Goal: Task Accomplishment & Management: Manage account settings

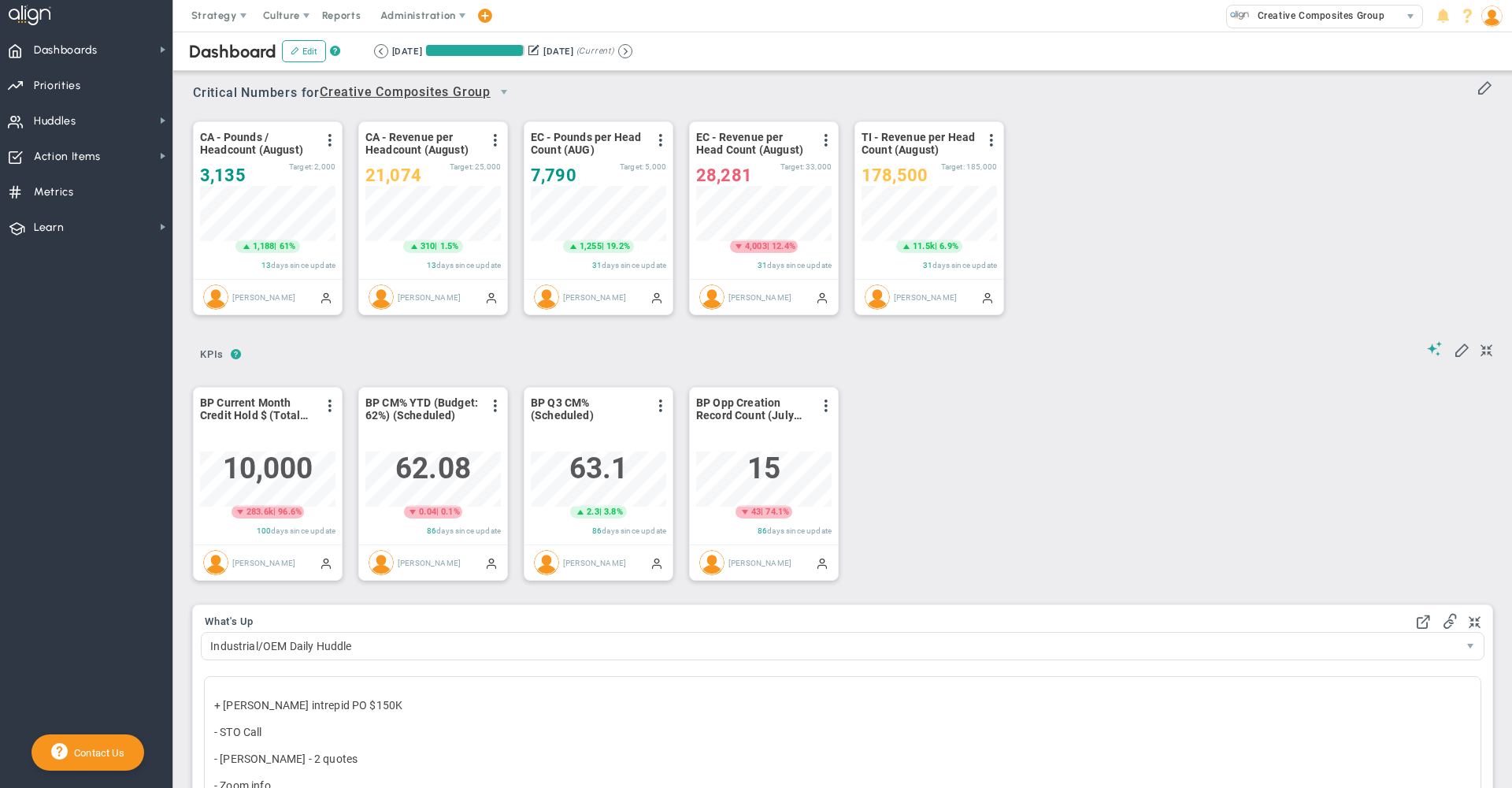
click at [484, 14] on span at bounding box center [484, 15] width 13 height 21
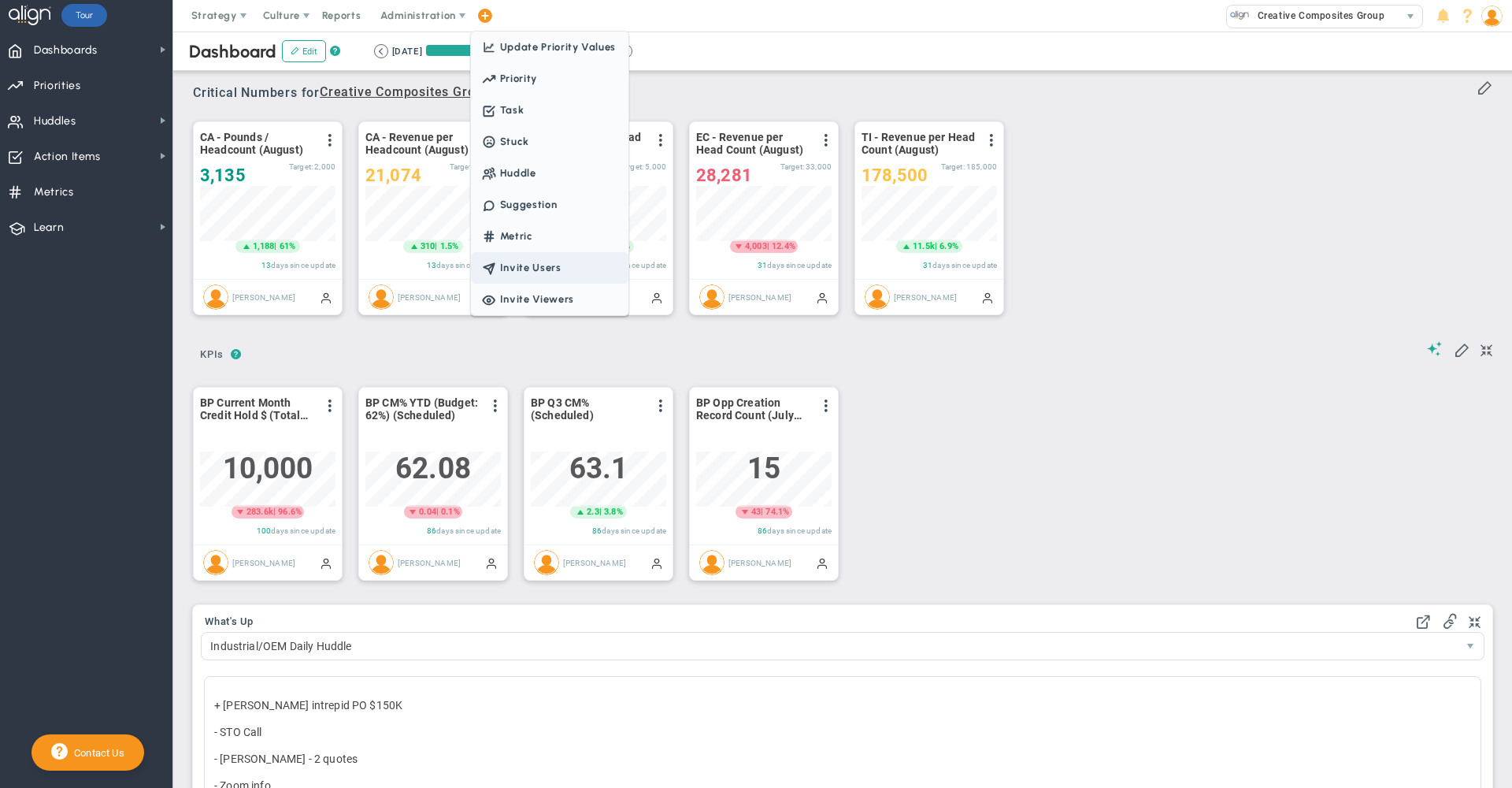
click at [513, 258] on span "Invite Users" at bounding box center [550, 268] width 158 height 32
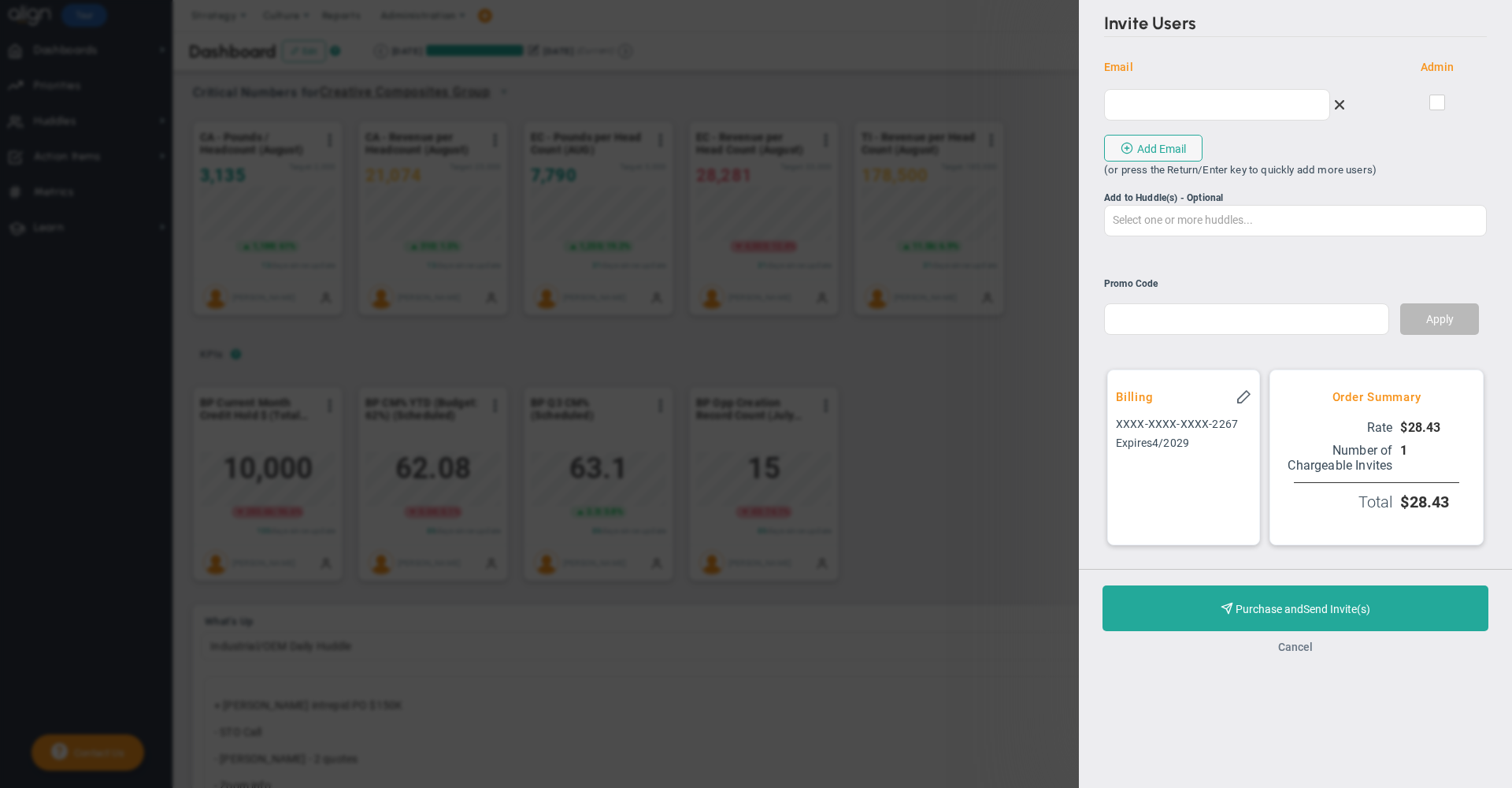
click at [1301, 653] on button "Cancel" at bounding box center [1295, 646] width 34 height 13
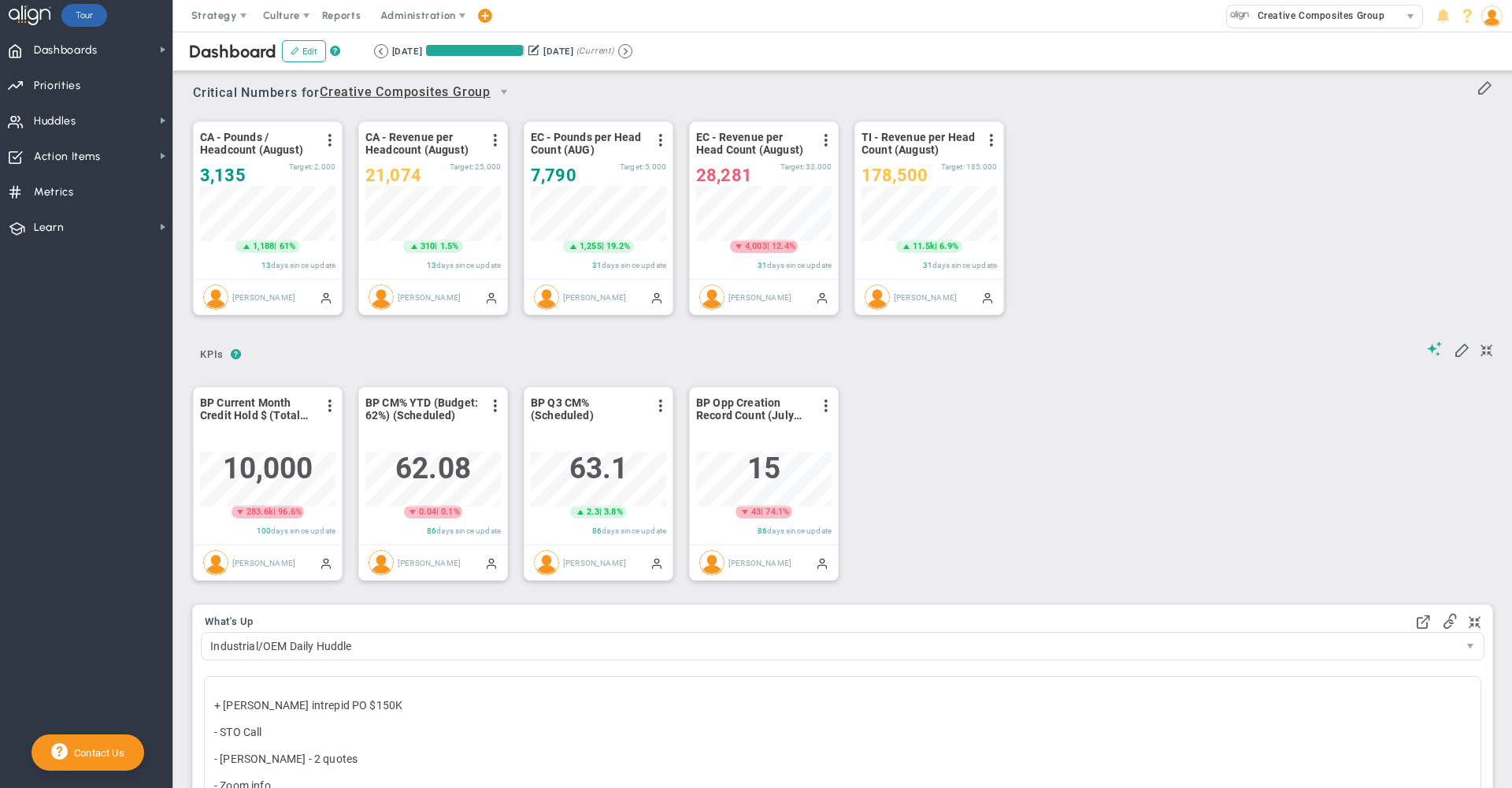
click at [1344, 207] on div "CA - Pounds / Headcount (August) View Historical Graph Edit Make "No Change" Up…" at bounding box center [836, 219] width 1319 height 221
click at [1493, 27] on span at bounding box center [1491, 15] width 24 height 32
click at [1473, 173] on span "Sign Out" at bounding box center [1446, 173] width 128 height 32
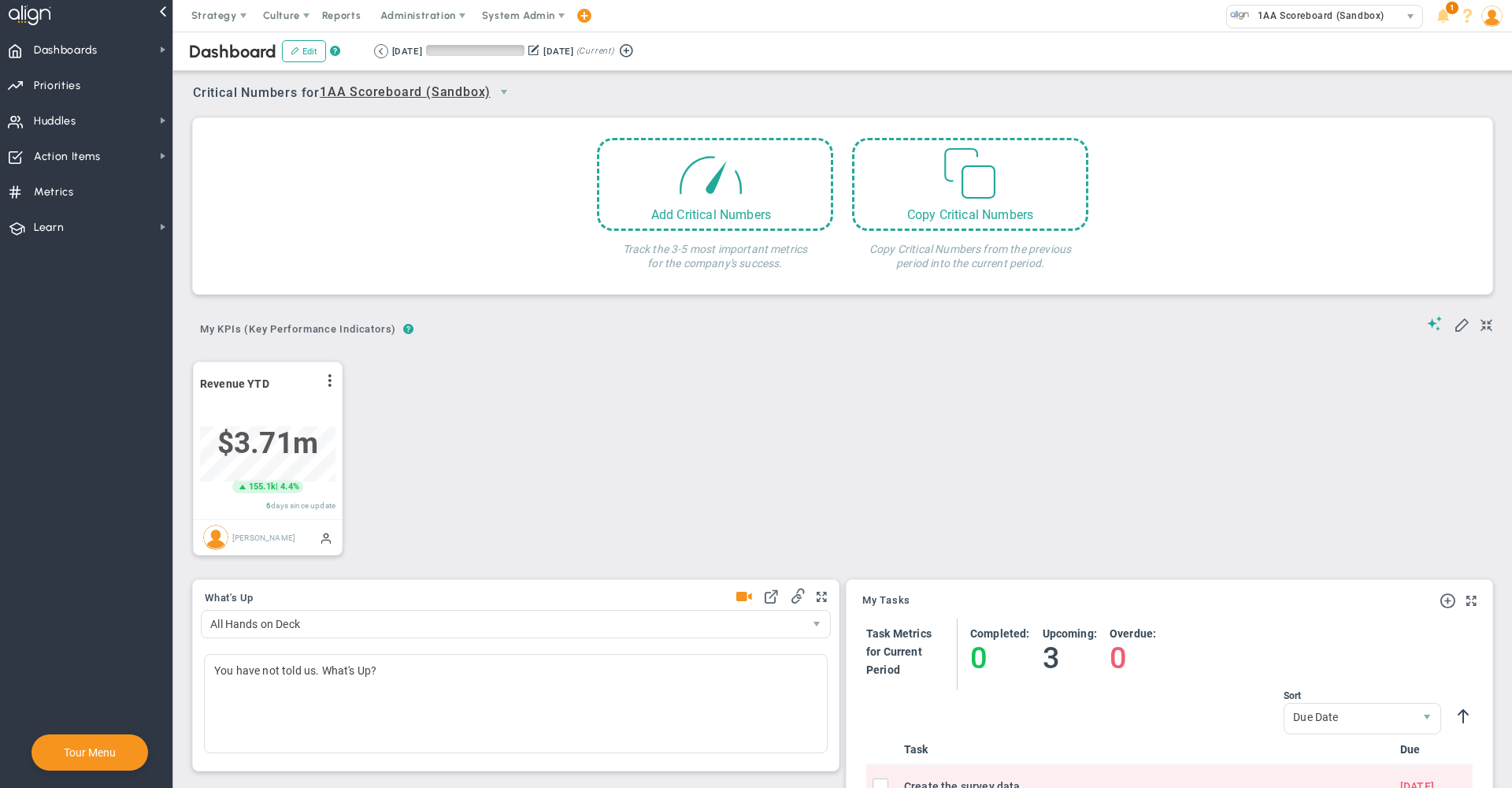
click at [534, 16] on span "System Admin" at bounding box center [518, 15] width 73 height 12
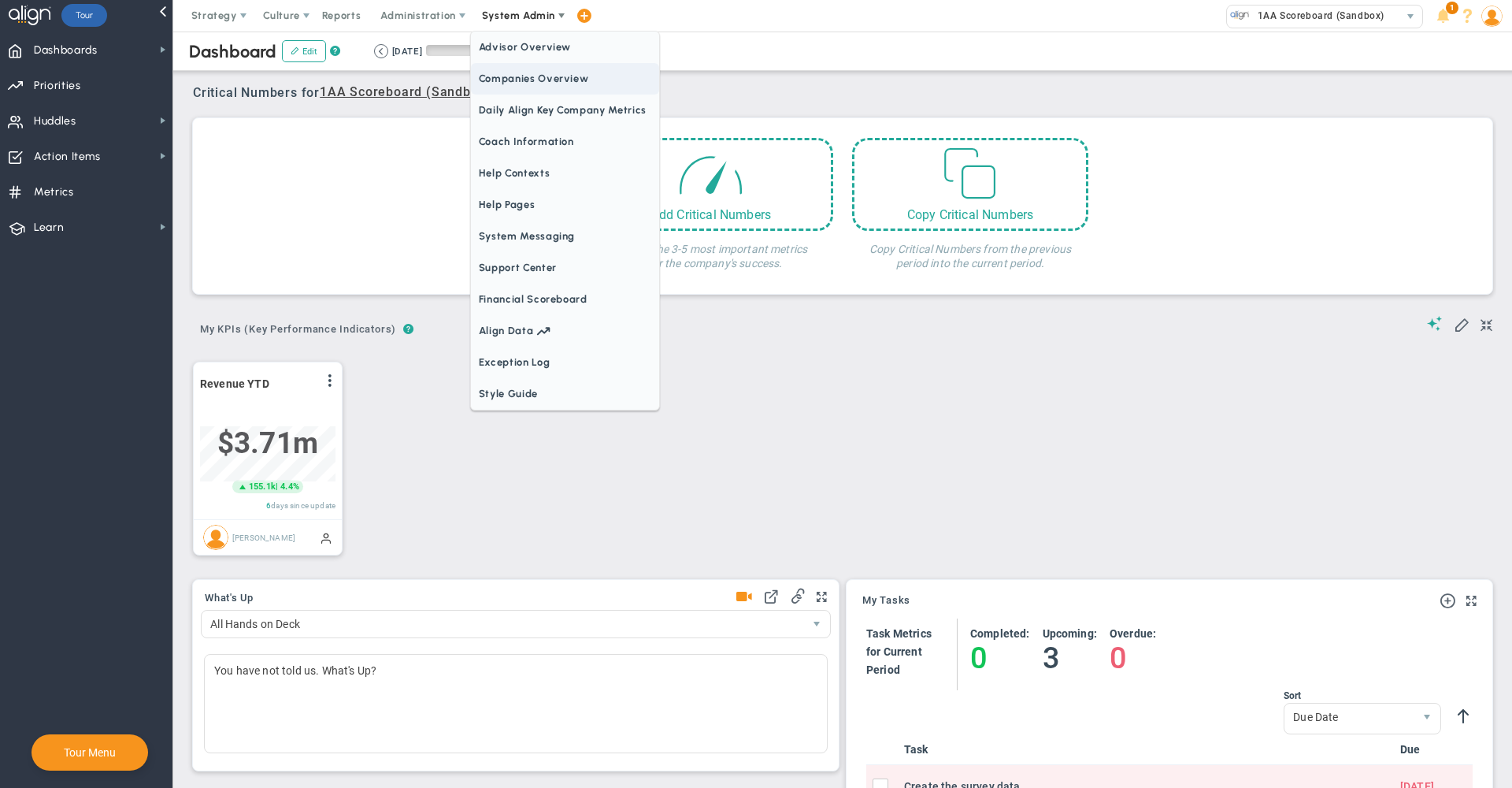
click at [546, 79] on span "Companies Overview" at bounding box center [565, 78] width 188 height 32
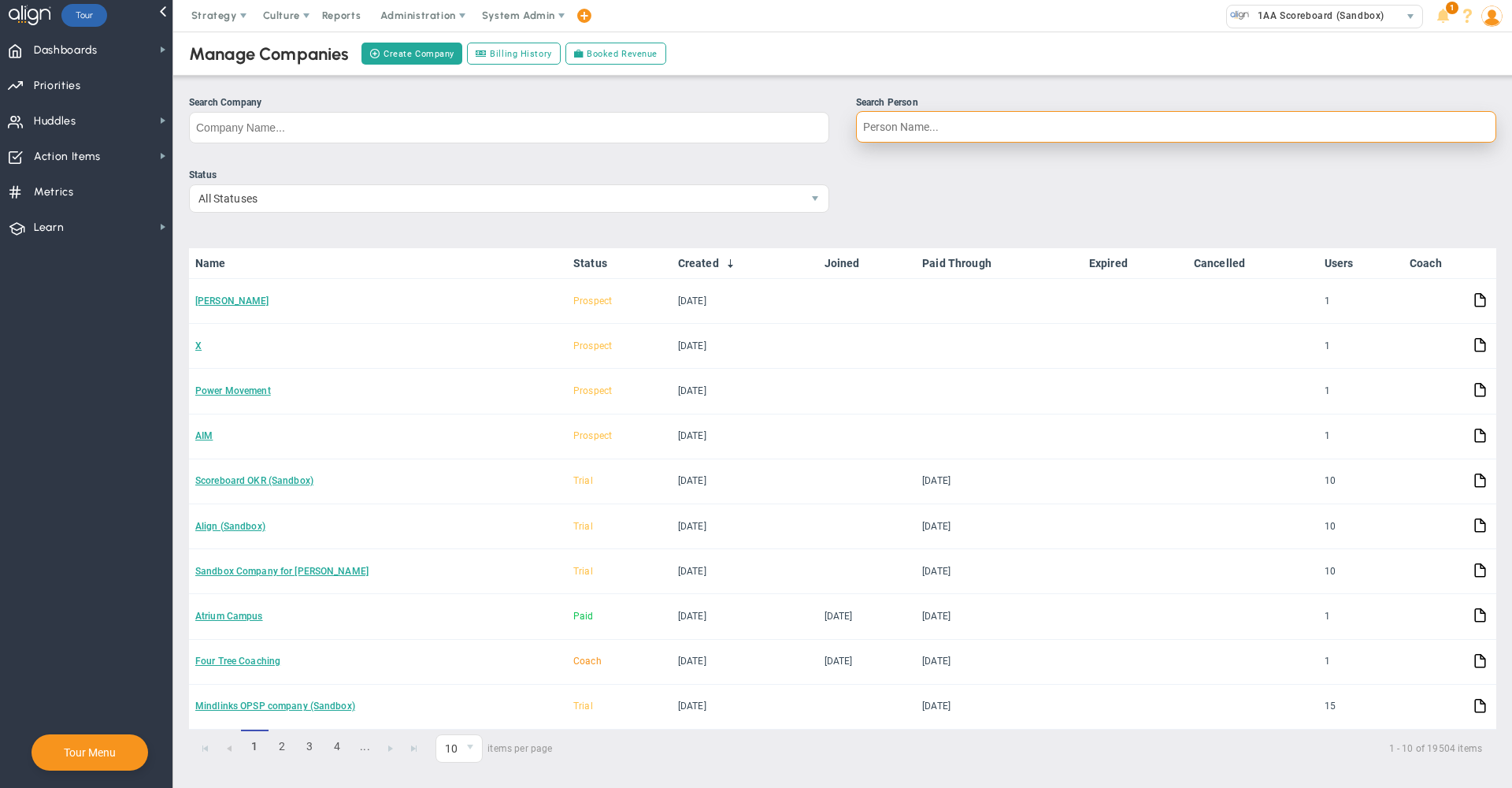
click at [947, 125] on input "Search Person" at bounding box center [1176, 126] width 640 height 32
type input "shane we"
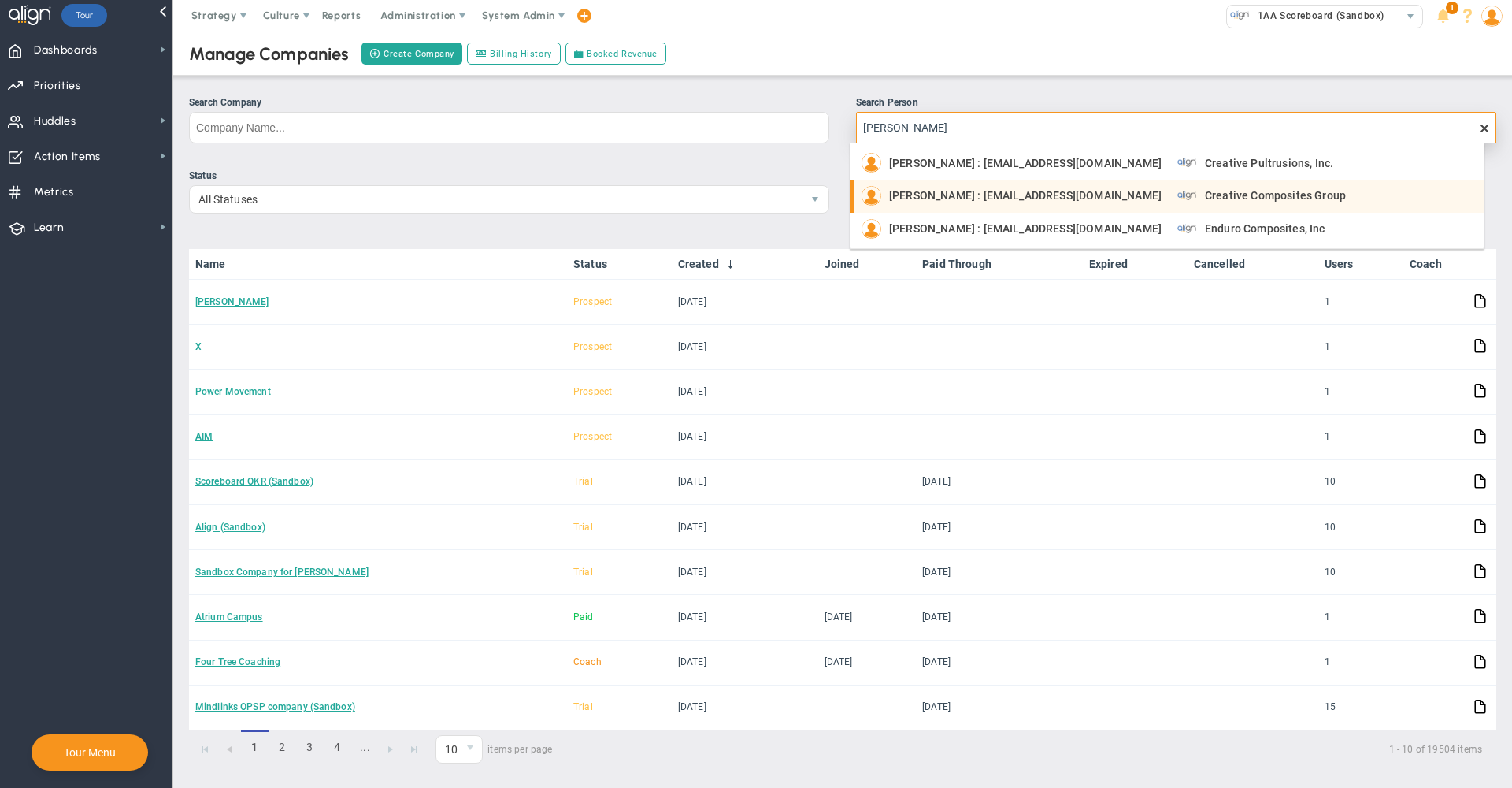
click at [966, 196] on span "Shane Weyant : sweyant@pultrude.com" at bounding box center [1025, 195] width 273 height 11
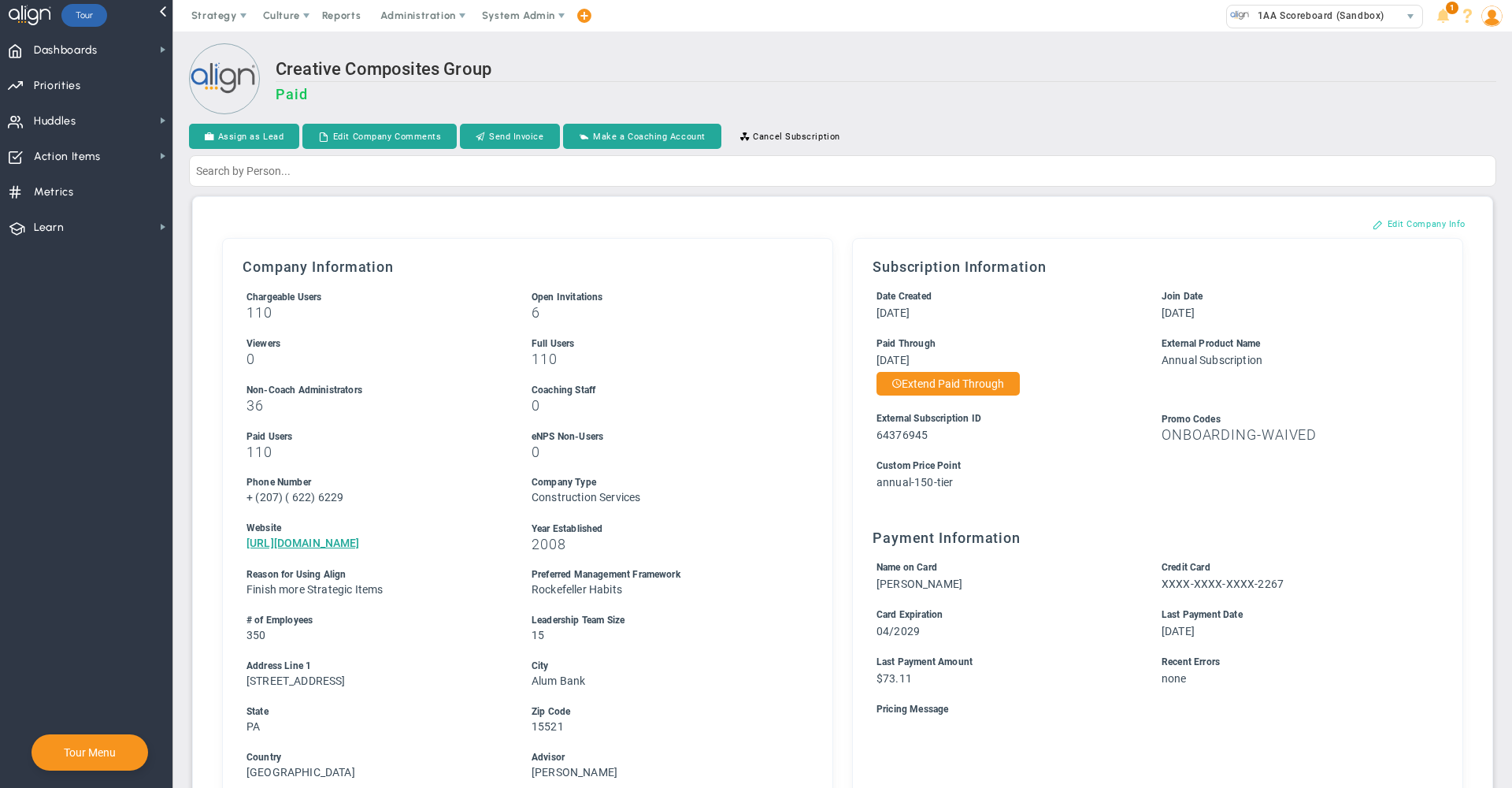
click at [1395, 234] on button "Edit Company Info" at bounding box center [1418, 223] width 124 height 25
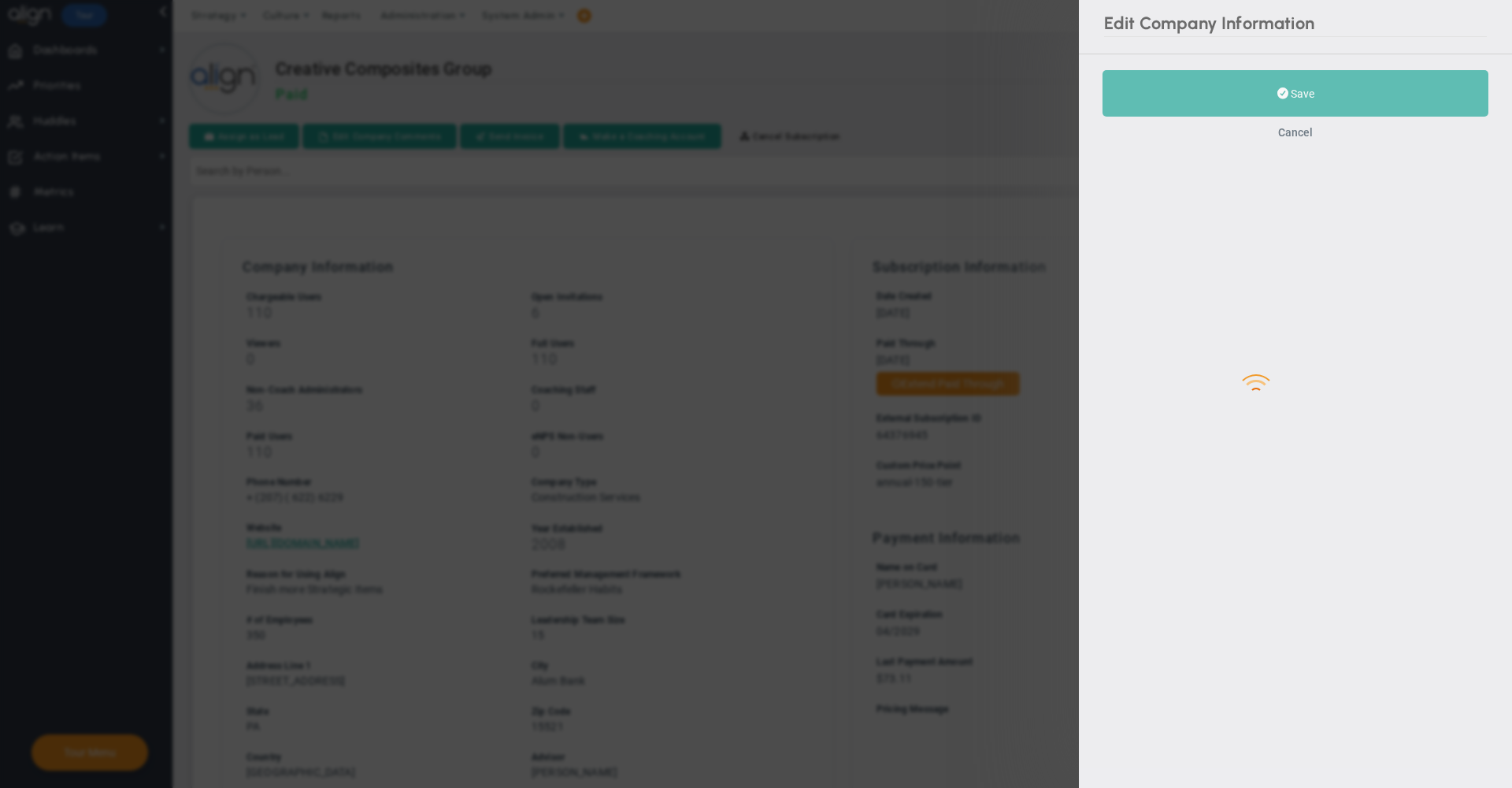
type input "(207)"
type input "622"
type input "6229"
type input "2008"
type input "350"
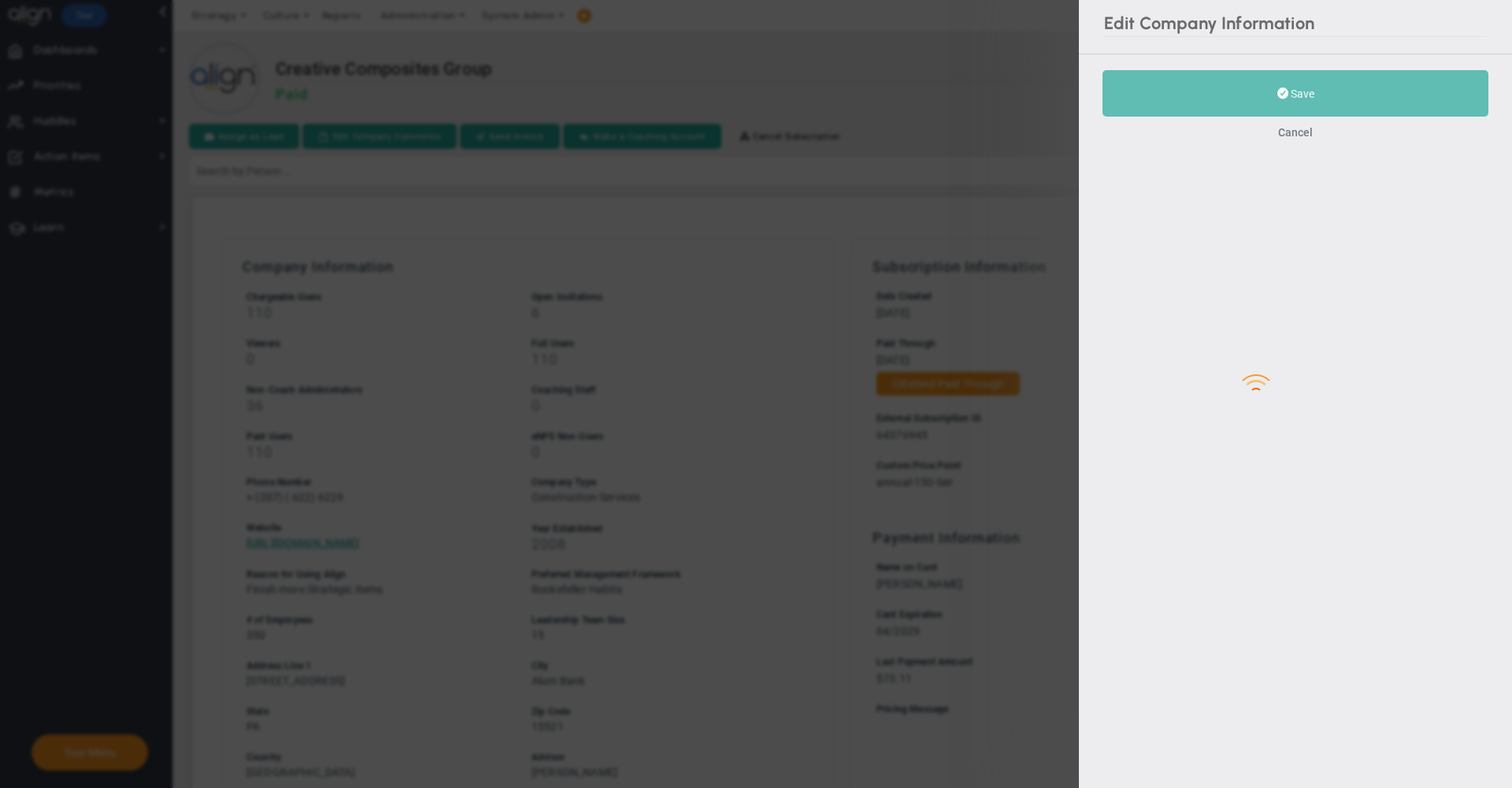
type input "15"
type input "https://www.creativecompositesgroup.com/"
type input "214 Industrial Lane"
type input "Alum Bank"
type input "PA"
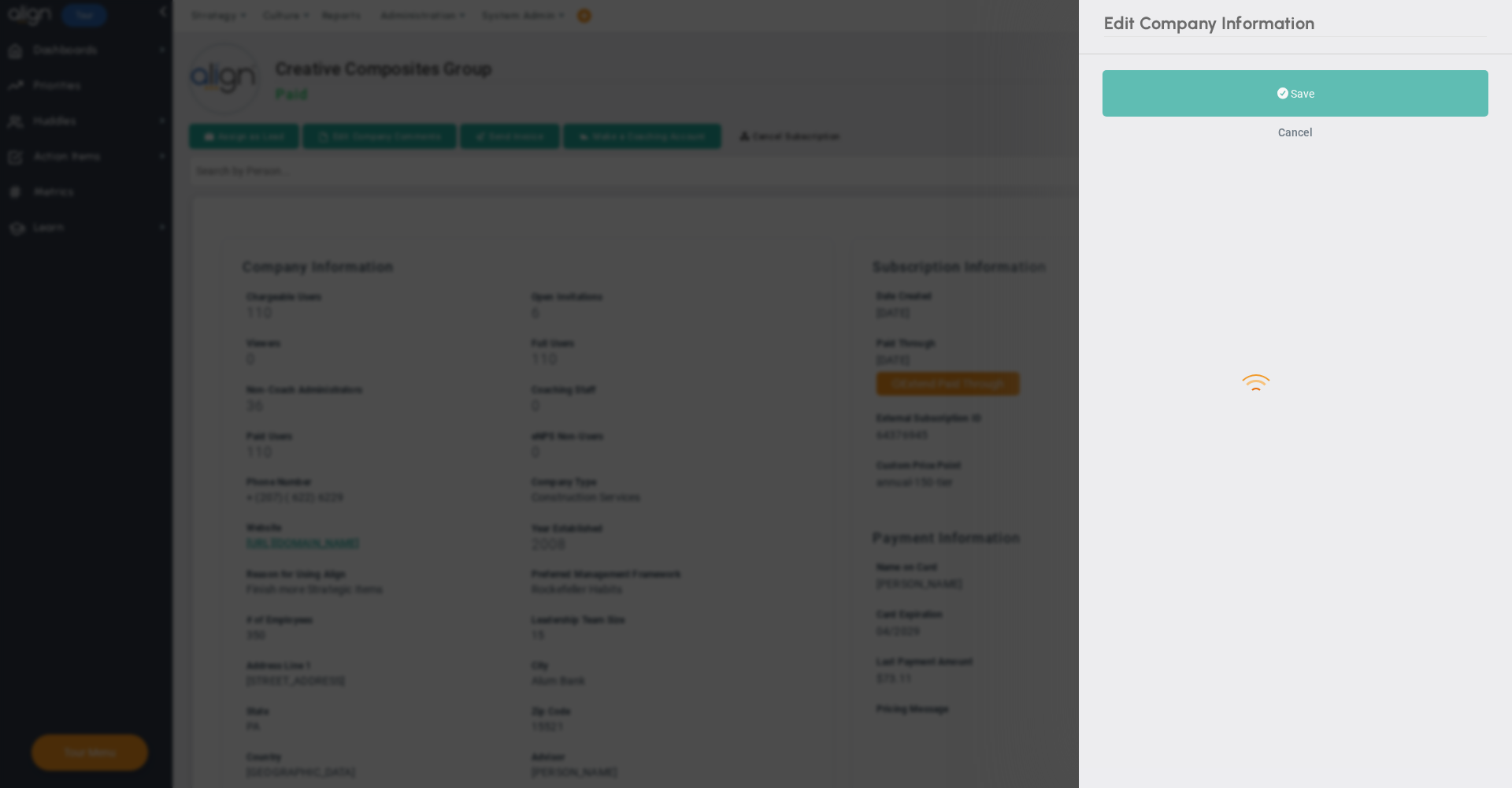
type input "15521"
type input "64376945"
type input "annual-150-tier"
checkbox input "true"
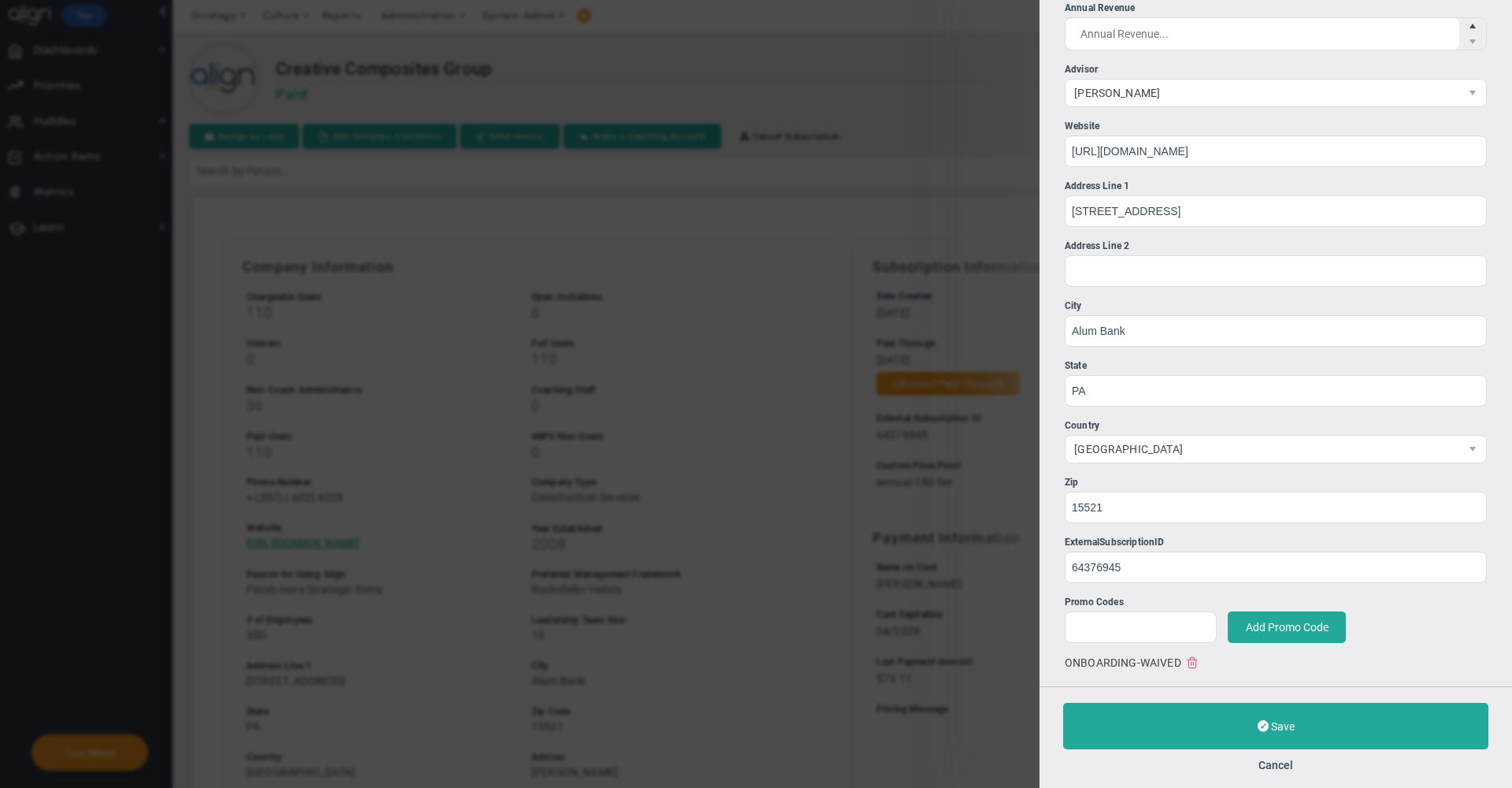
scroll to position [969, 0]
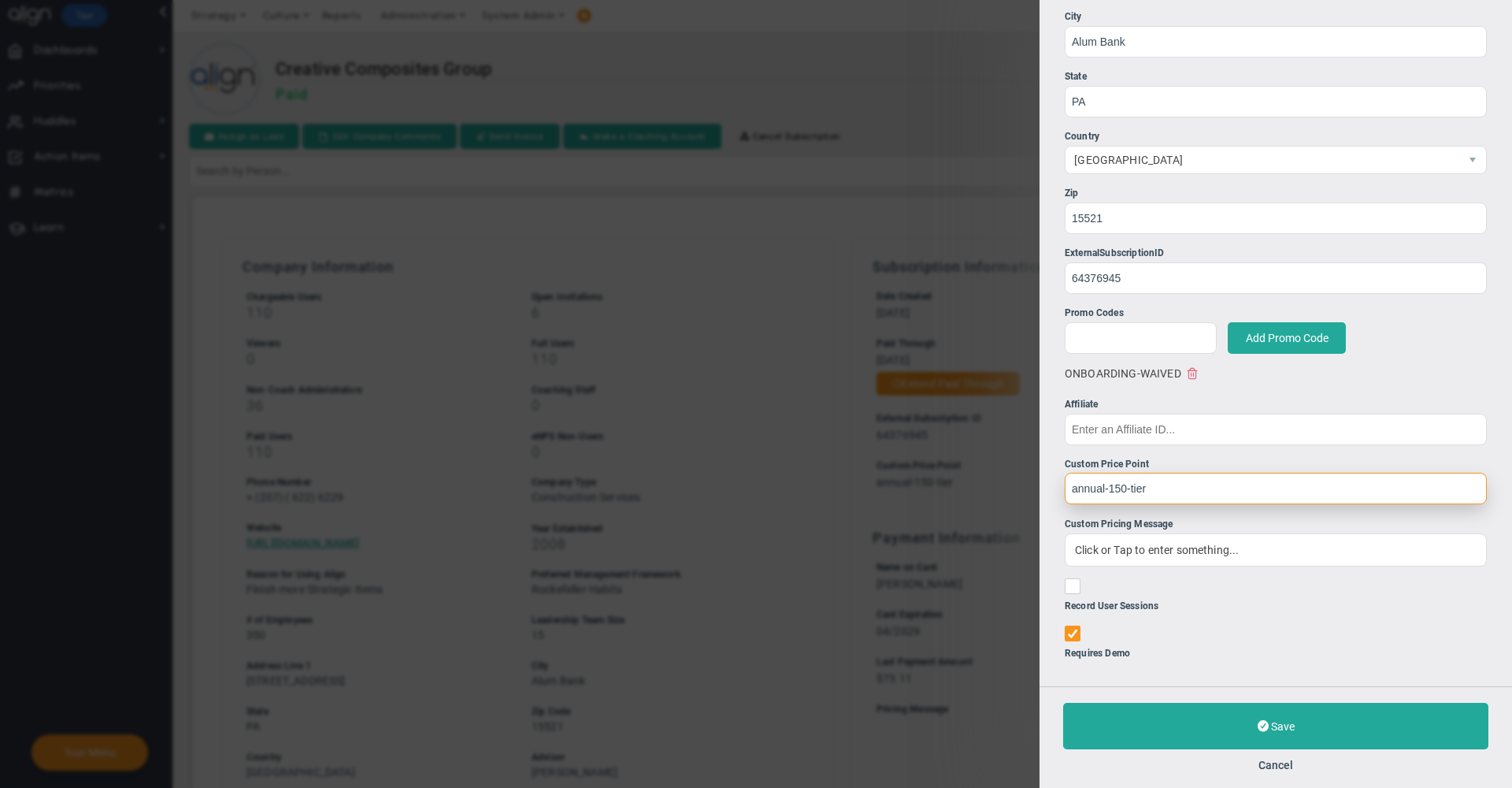
click at [1155, 489] on input "annual-150-tier" at bounding box center [1276, 488] width 422 height 32
paste input "-standard"
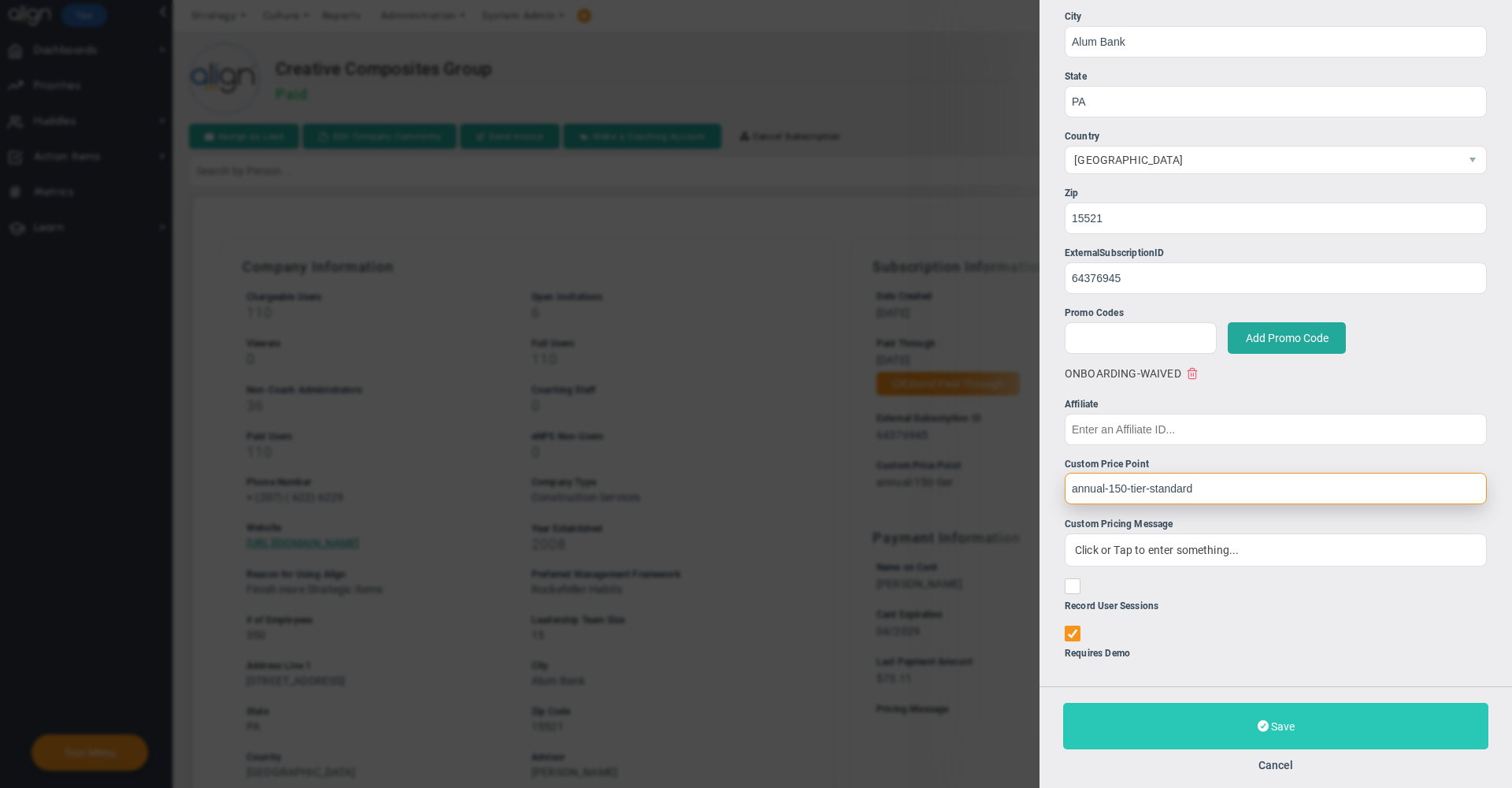
type input "annual-150-tier-standard"
click at [1139, 731] on button "Save" at bounding box center [1276, 726] width 426 height 46
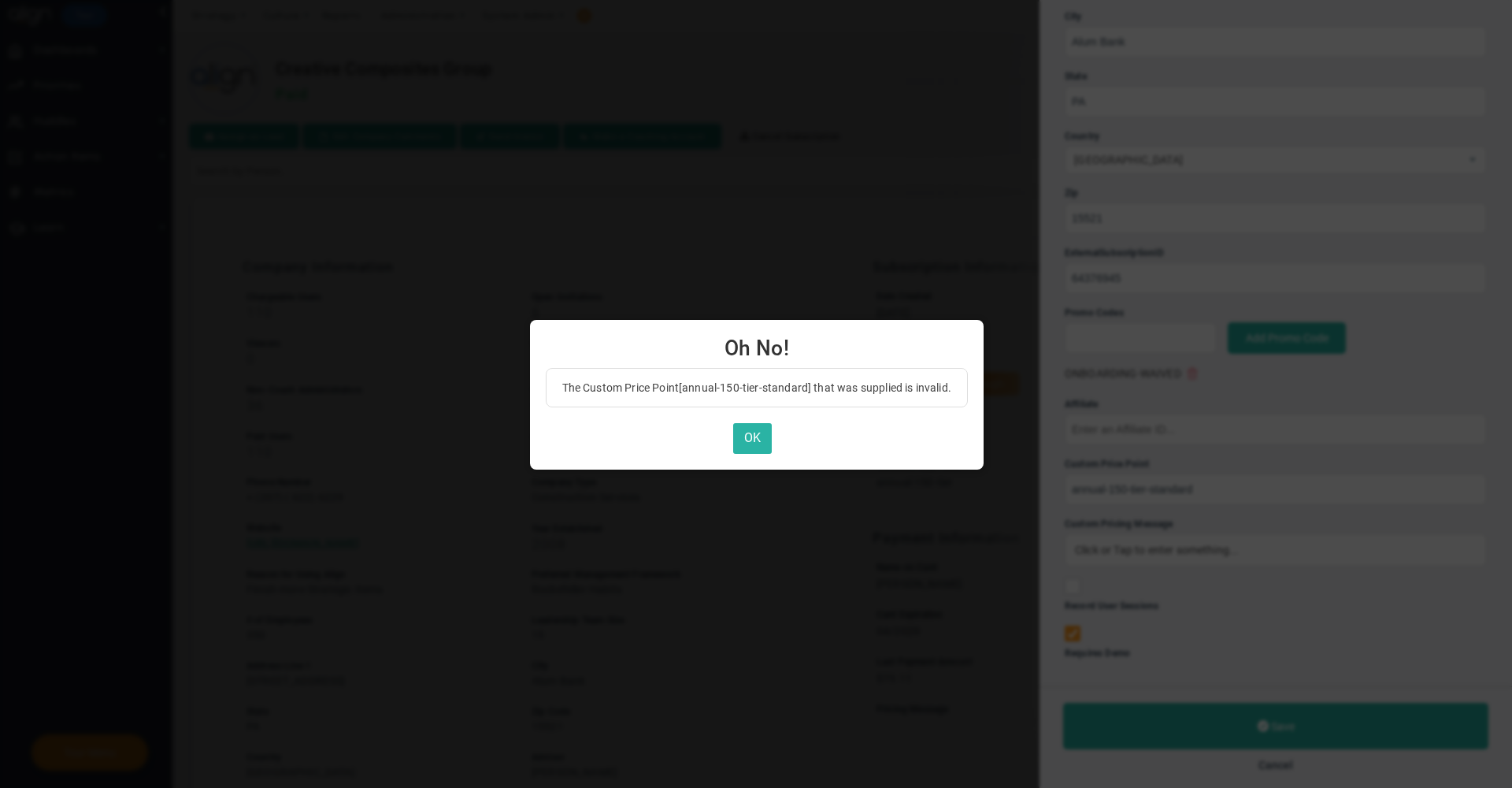
click at [752, 436] on button "OK" at bounding box center [752, 439] width 39 height 31
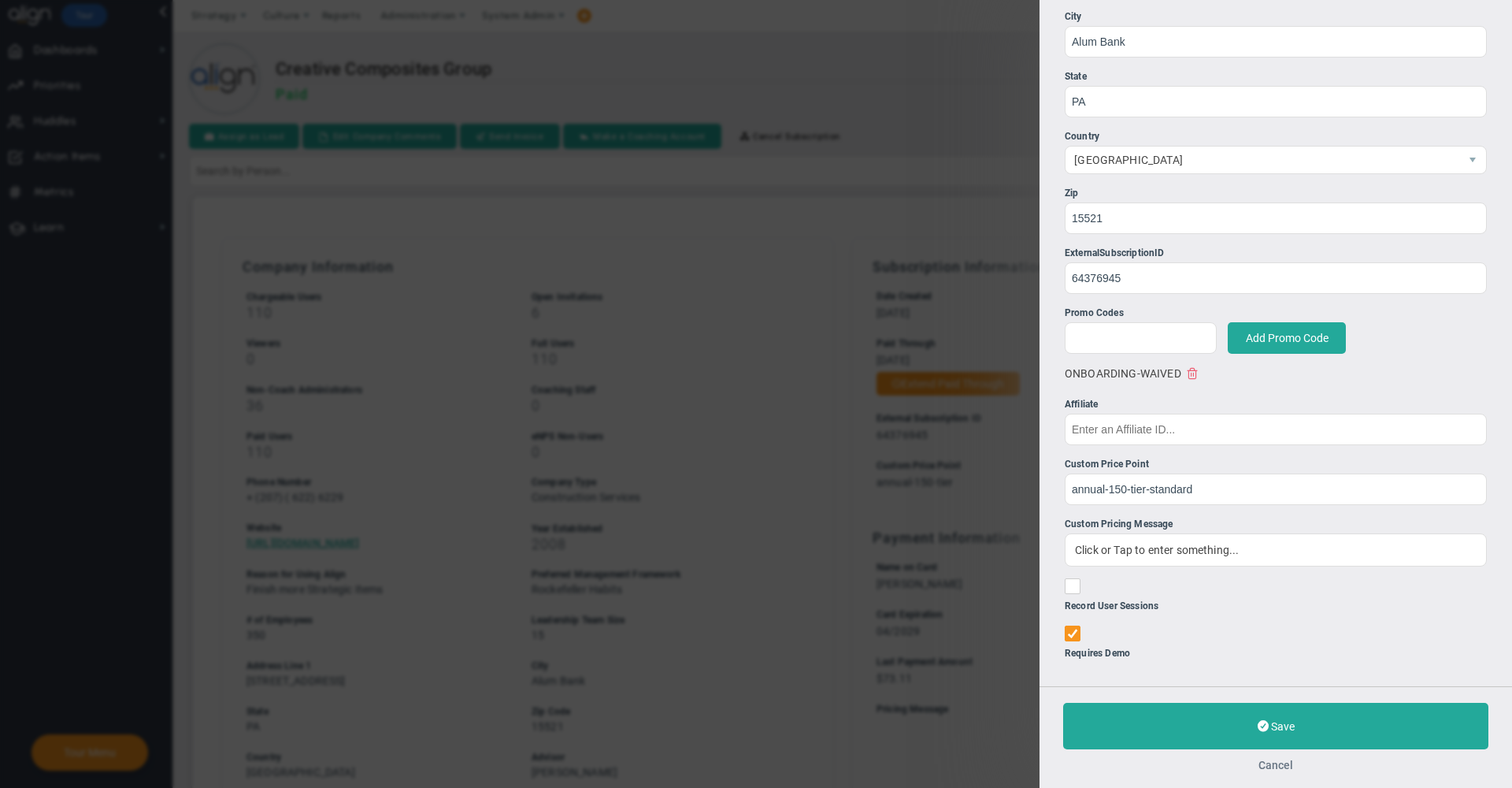
click at [1279, 762] on button "Cancel" at bounding box center [1275, 765] width 34 height 13
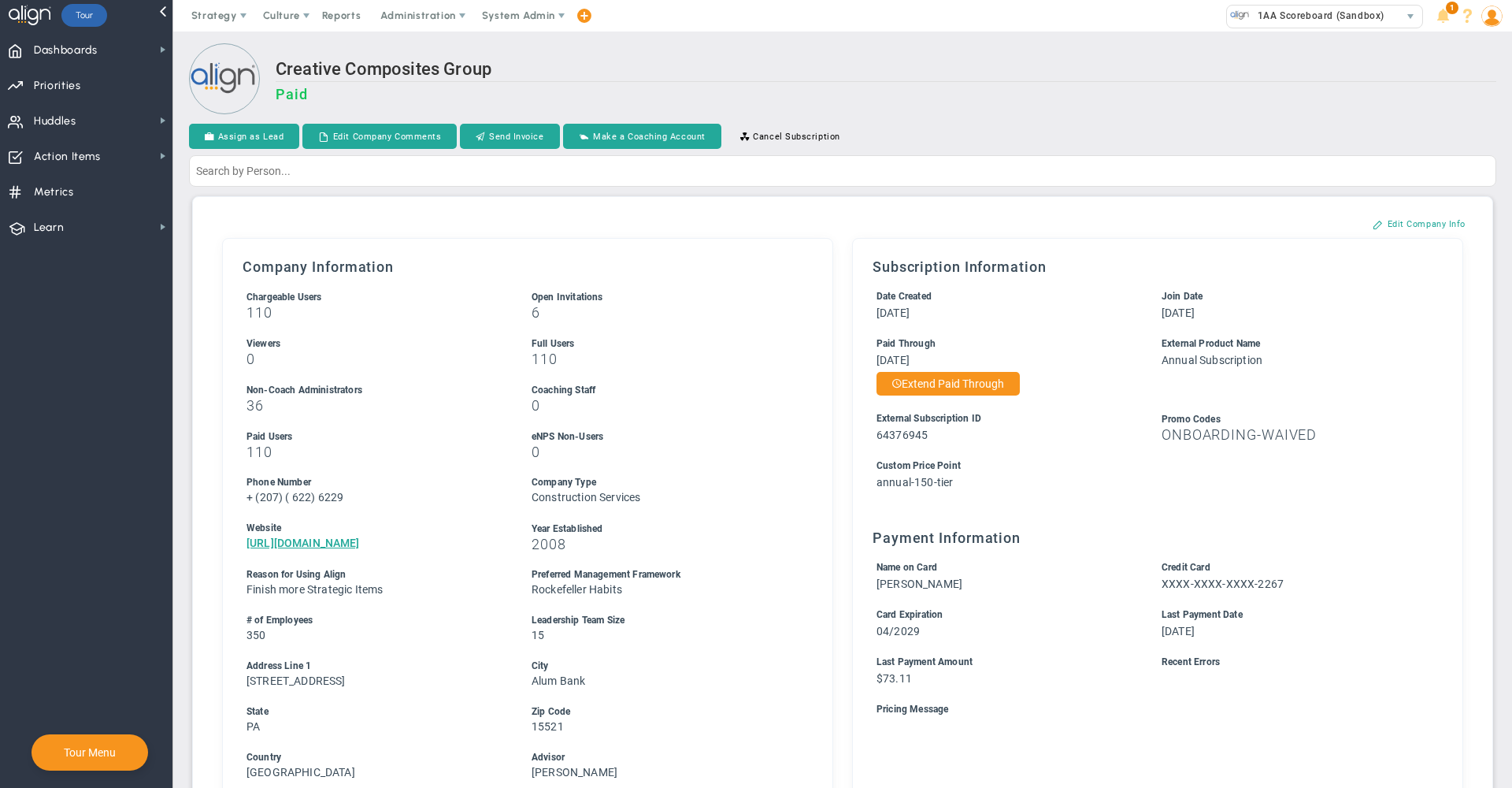
click at [1091, 94] on h3 "Paid" at bounding box center [886, 94] width 1220 height 16
click at [1414, 225] on button "Edit Company Info" at bounding box center [1418, 223] width 124 height 25
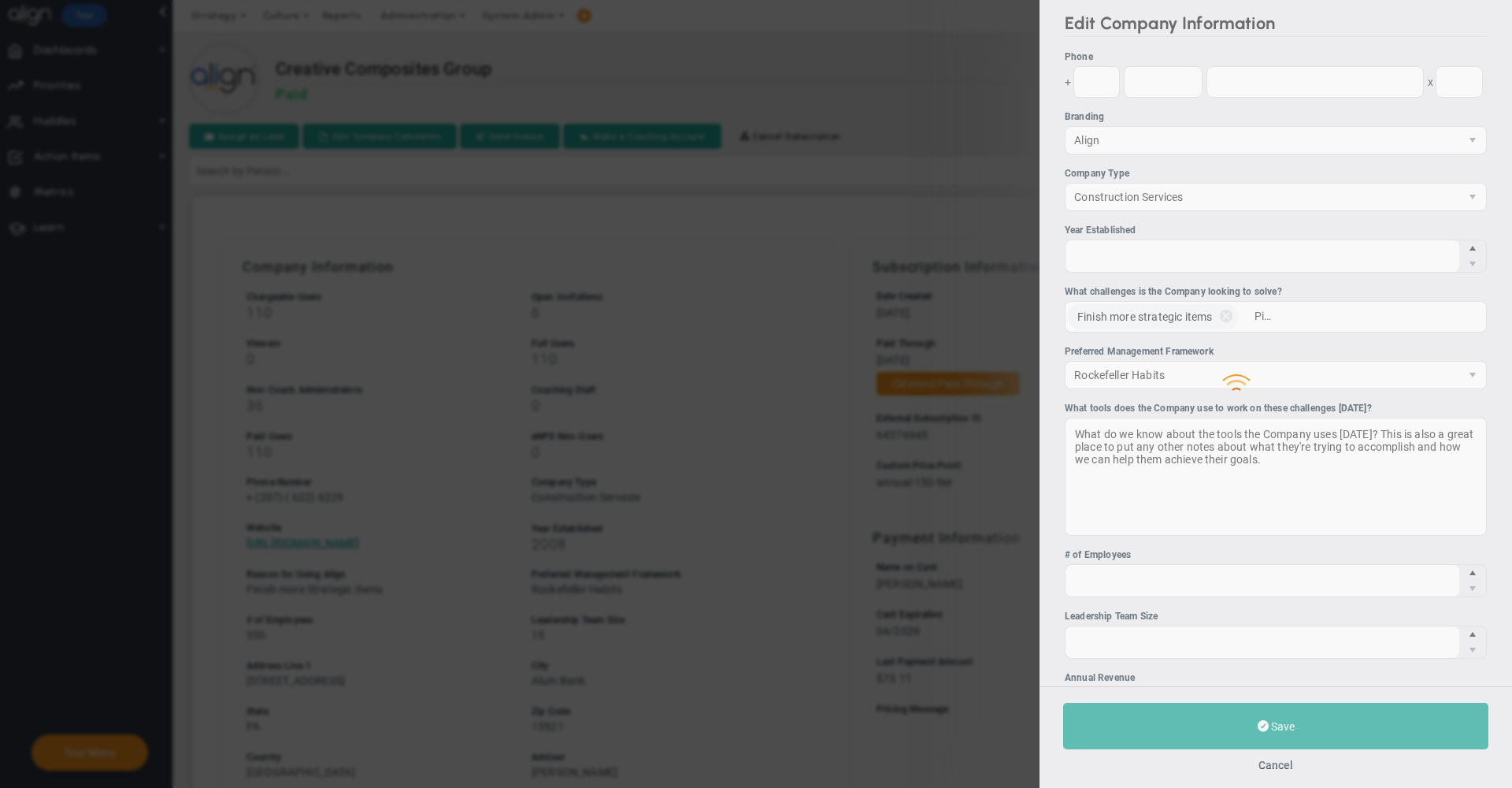
type input "(207)"
type input "622"
type input "6229"
type input "2008"
type input "350"
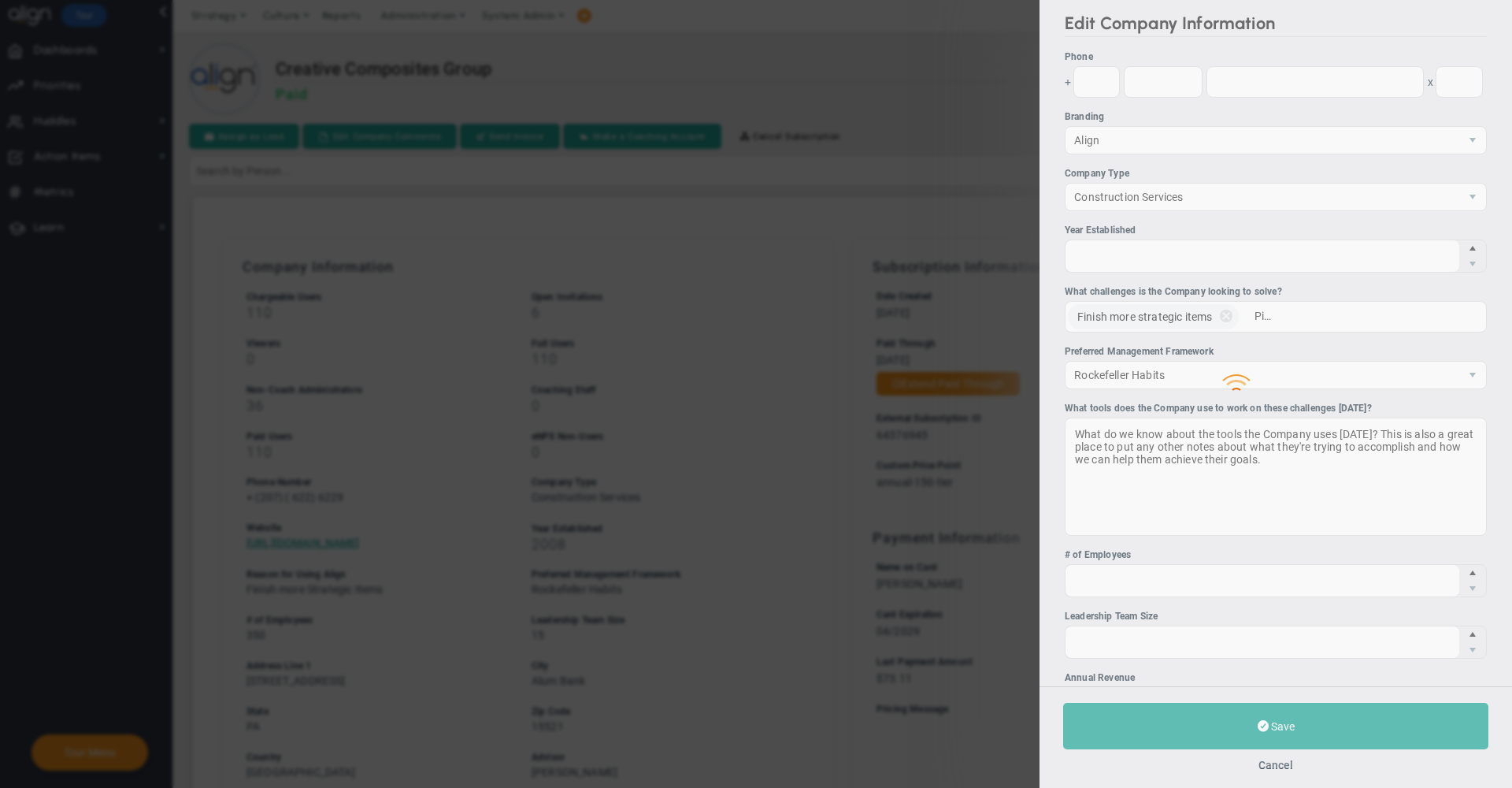
type input "15"
type input "https://www.creativecompositesgroup.com/"
type input "214 Industrial Lane"
type input "Alum Bank"
type input "PA"
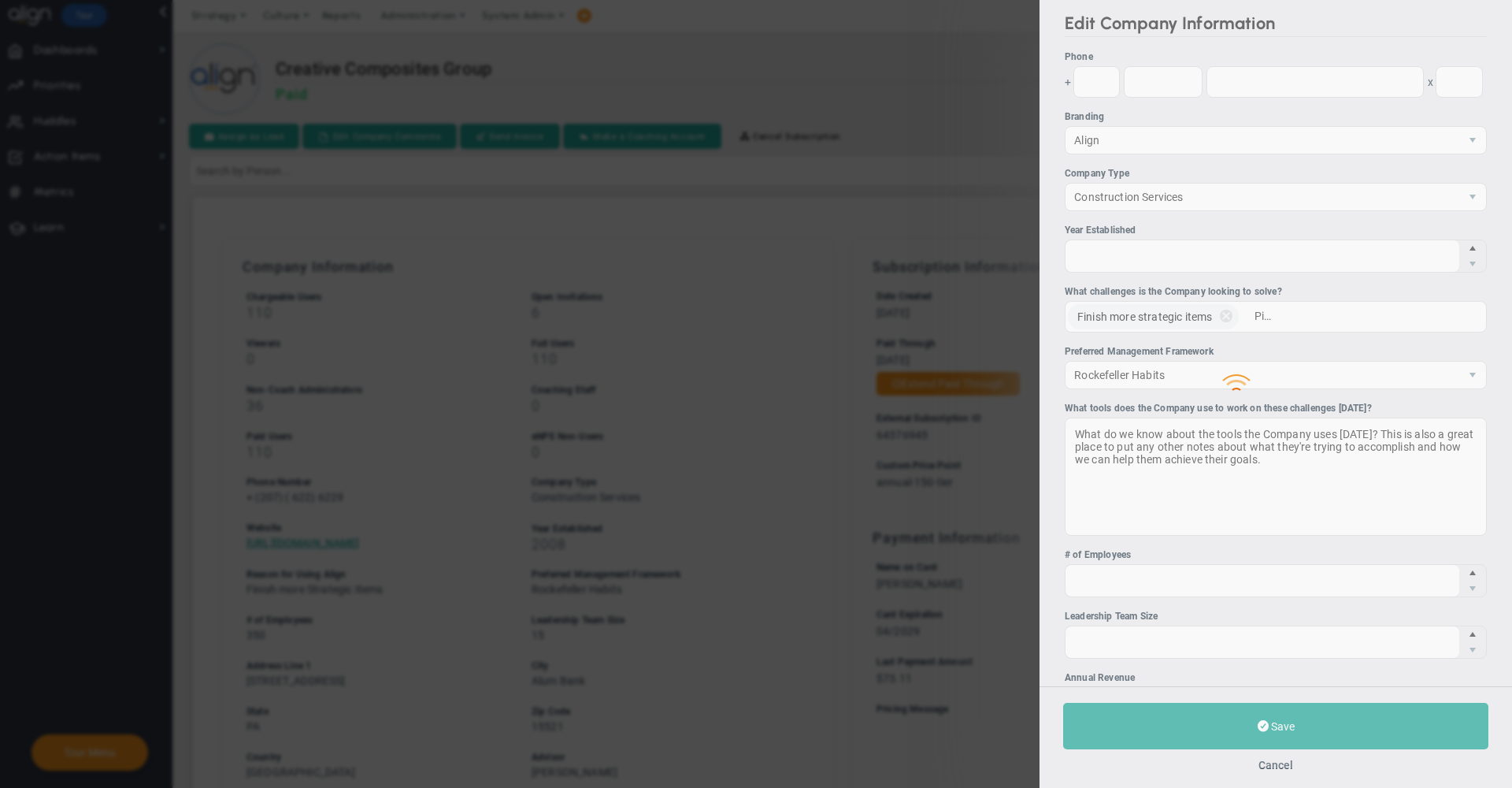
type input "15521"
type input "64376945"
type input "annual-150-tier"
checkbox input "true"
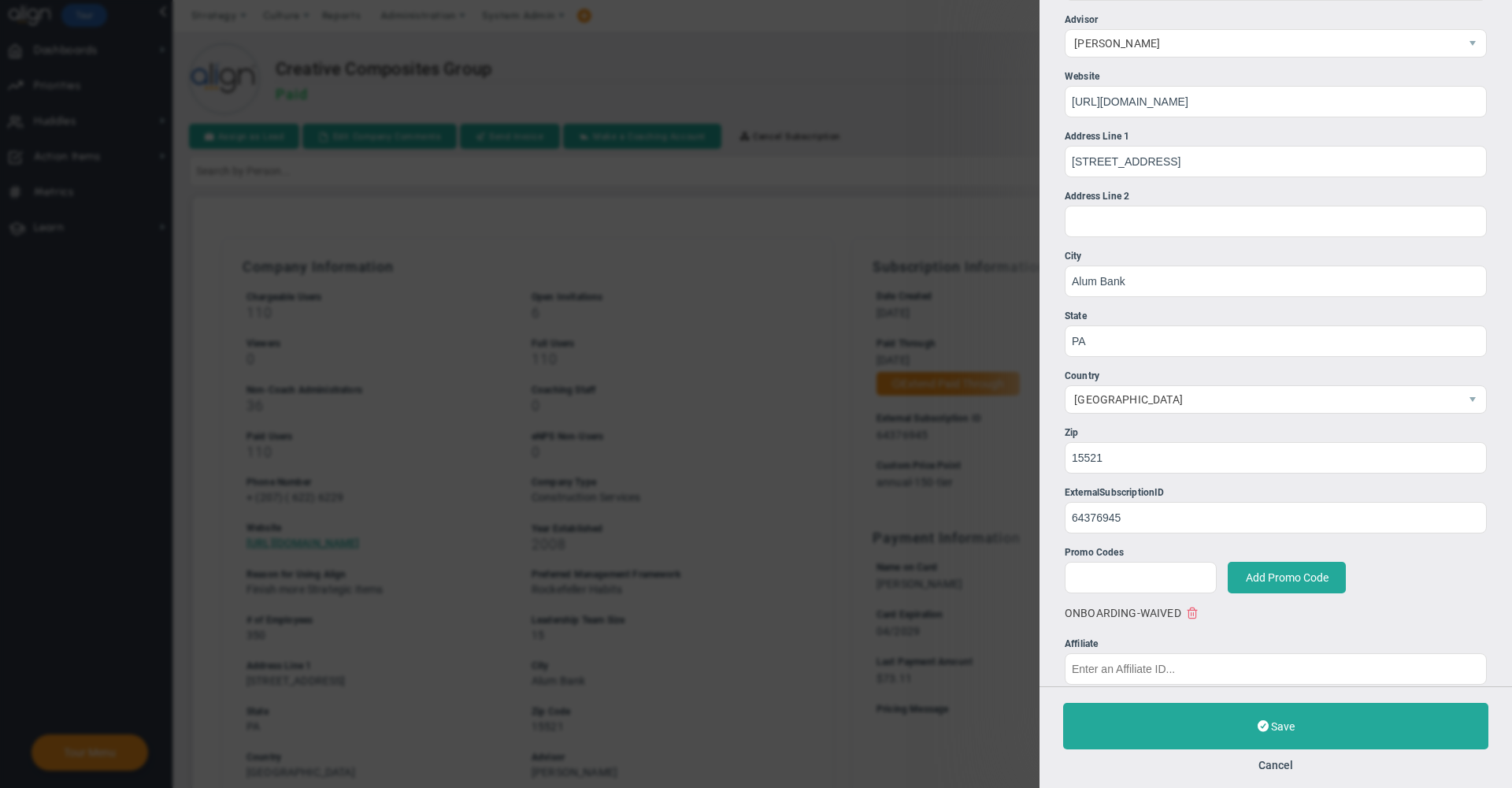
scroll to position [969, 0]
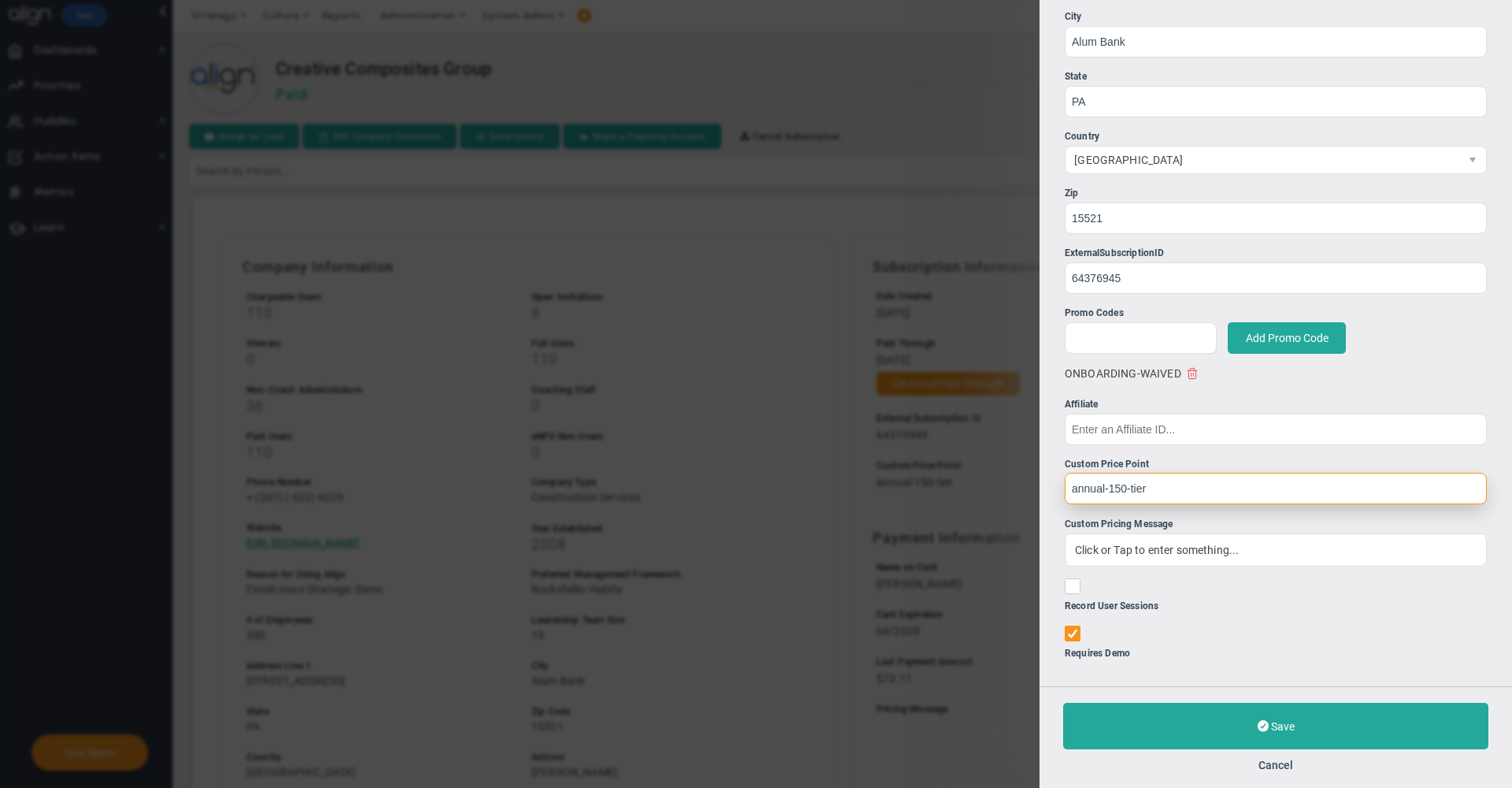
click at [1153, 492] on input "annual-150-tier" at bounding box center [1276, 488] width 422 height 32
paste input "0"
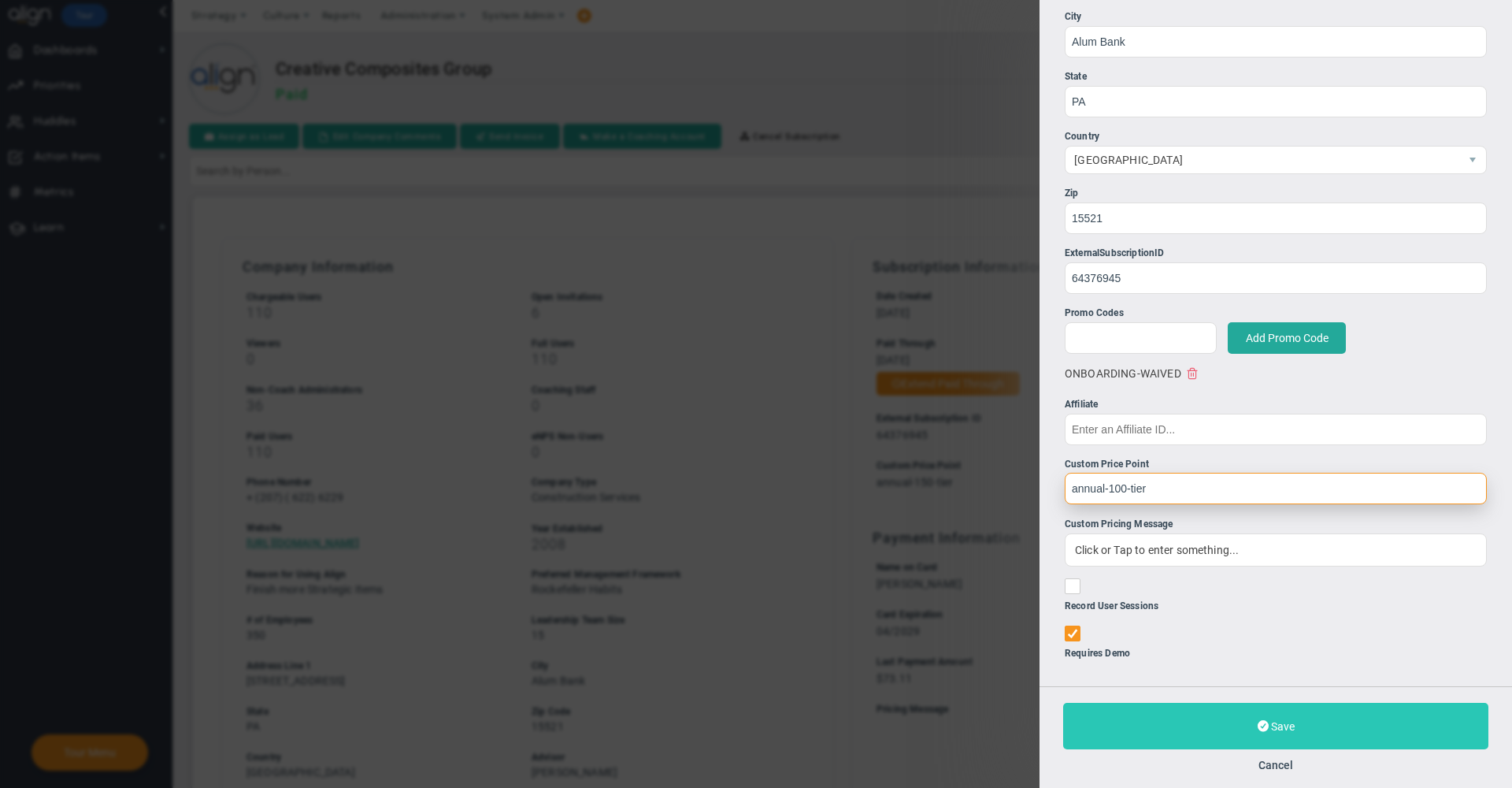
type input "annual-100-tier"
click at [1140, 731] on button "Save" at bounding box center [1276, 726] width 426 height 46
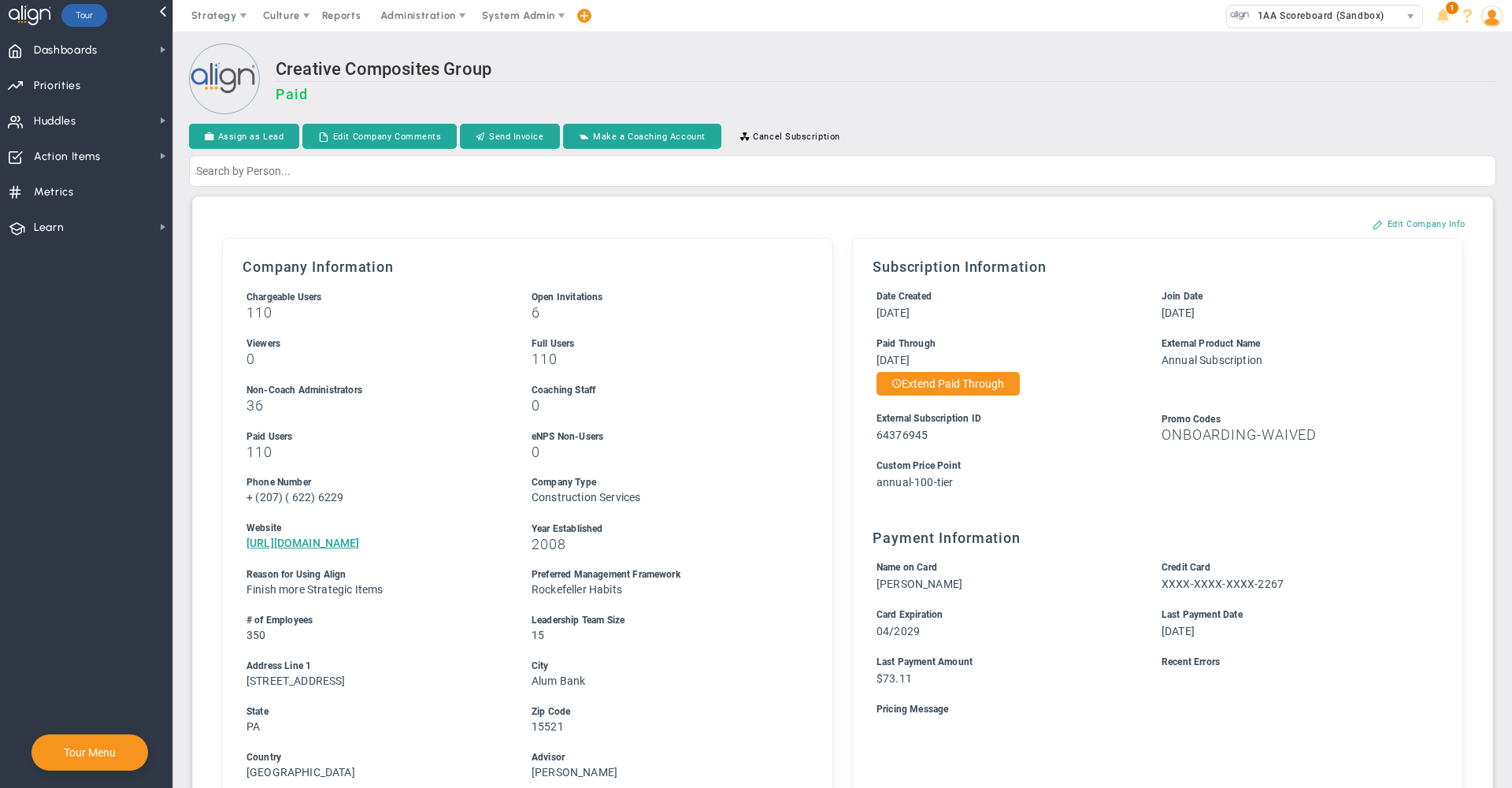
scroll to position [724, 0]
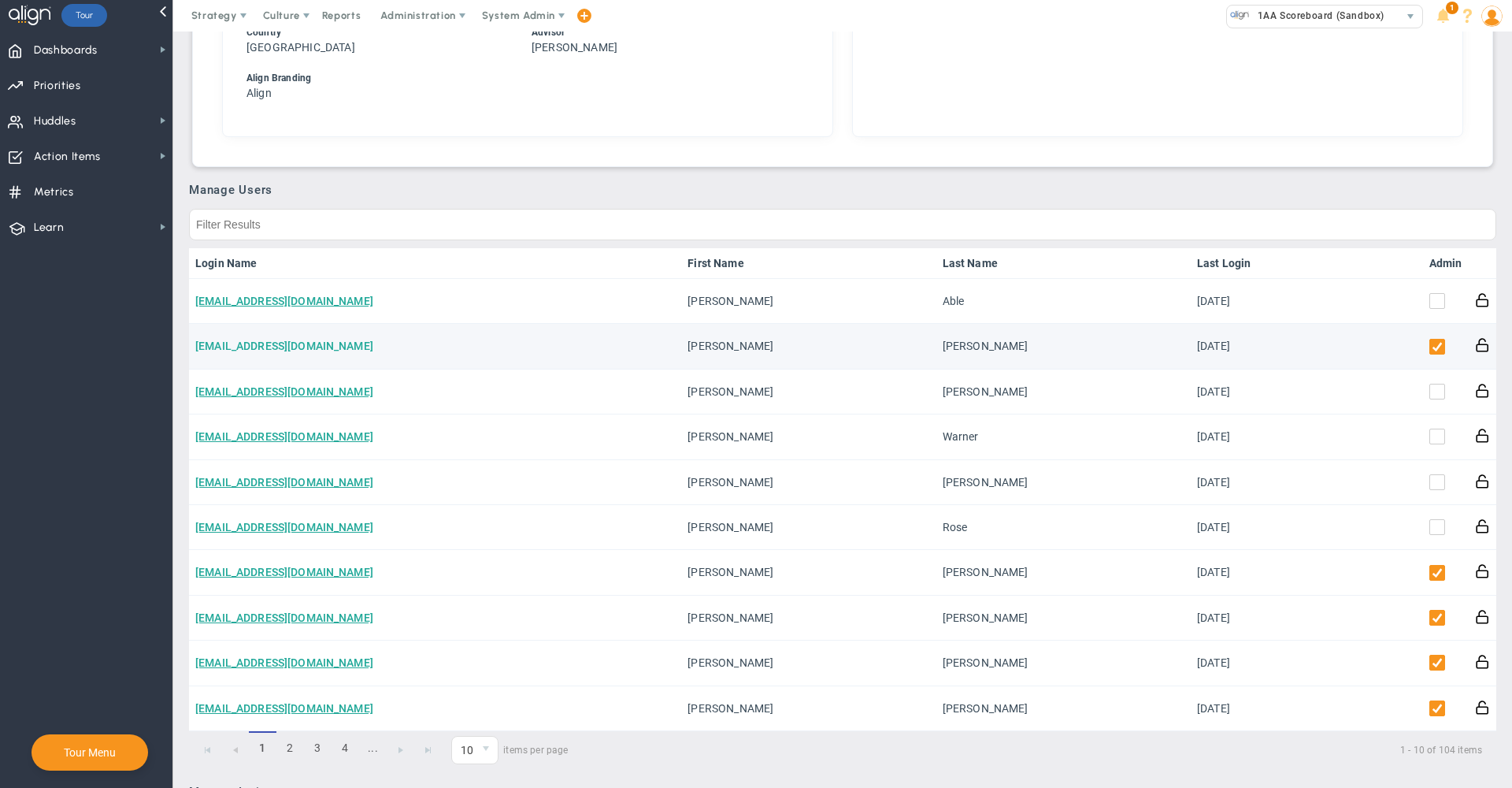
click at [318, 348] on link "abarth@endurocomposites.com" at bounding box center [284, 346] width 178 height 13
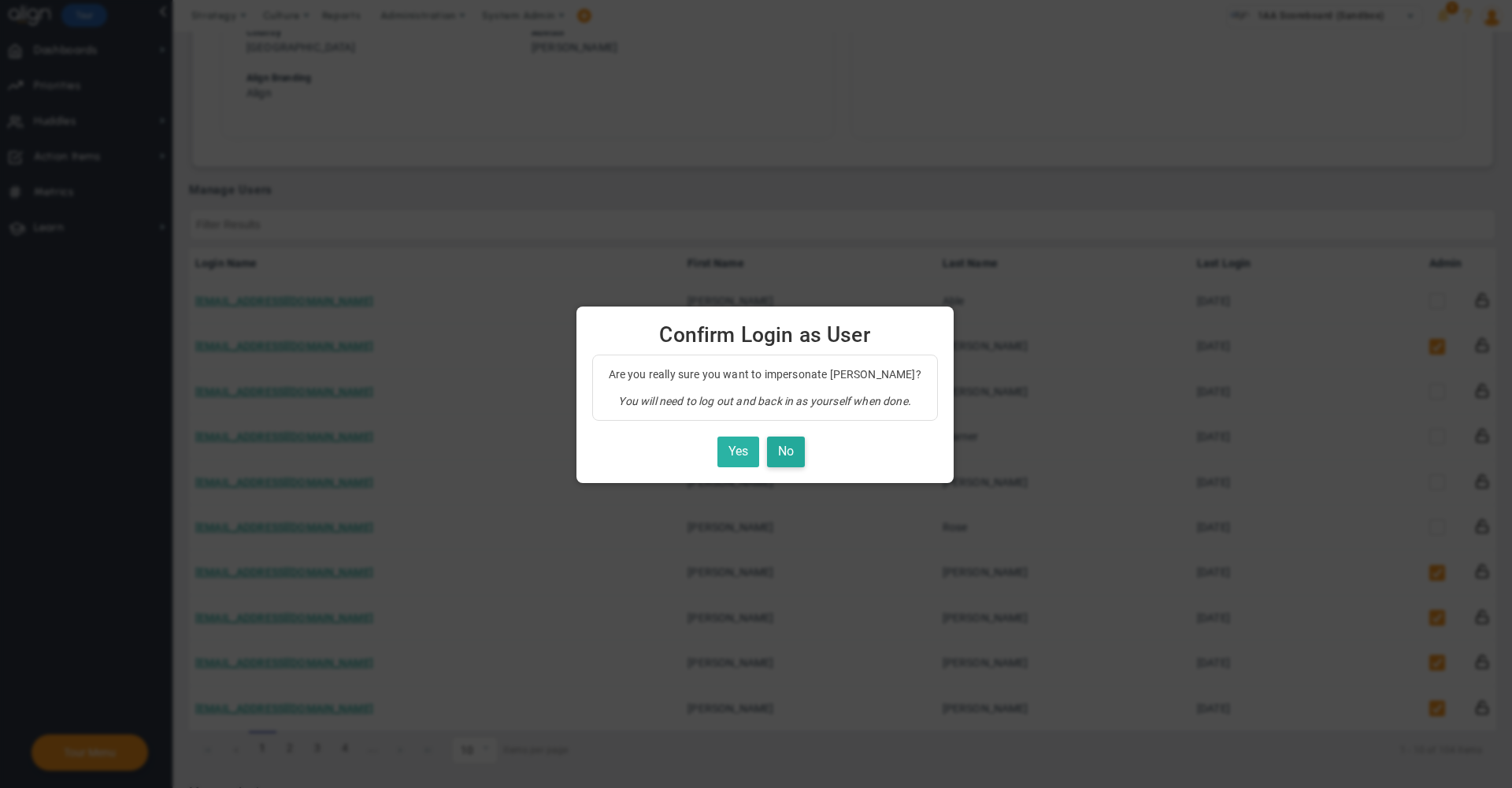
click at [731, 453] on button "Yes" at bounding box center [738, 452] width 42 height 31
